Goal: Navigation & Orientation: Find specific page/section

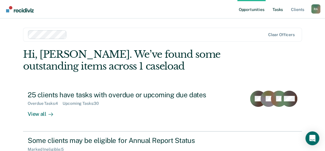
click at [275, 12] on link "Tasks" at bounding box center [277, 9] width 13 height 18
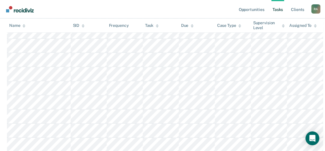
scroll to position [51, 0]
